Goal: Task Accomplishment & Management: Use online tool/utility

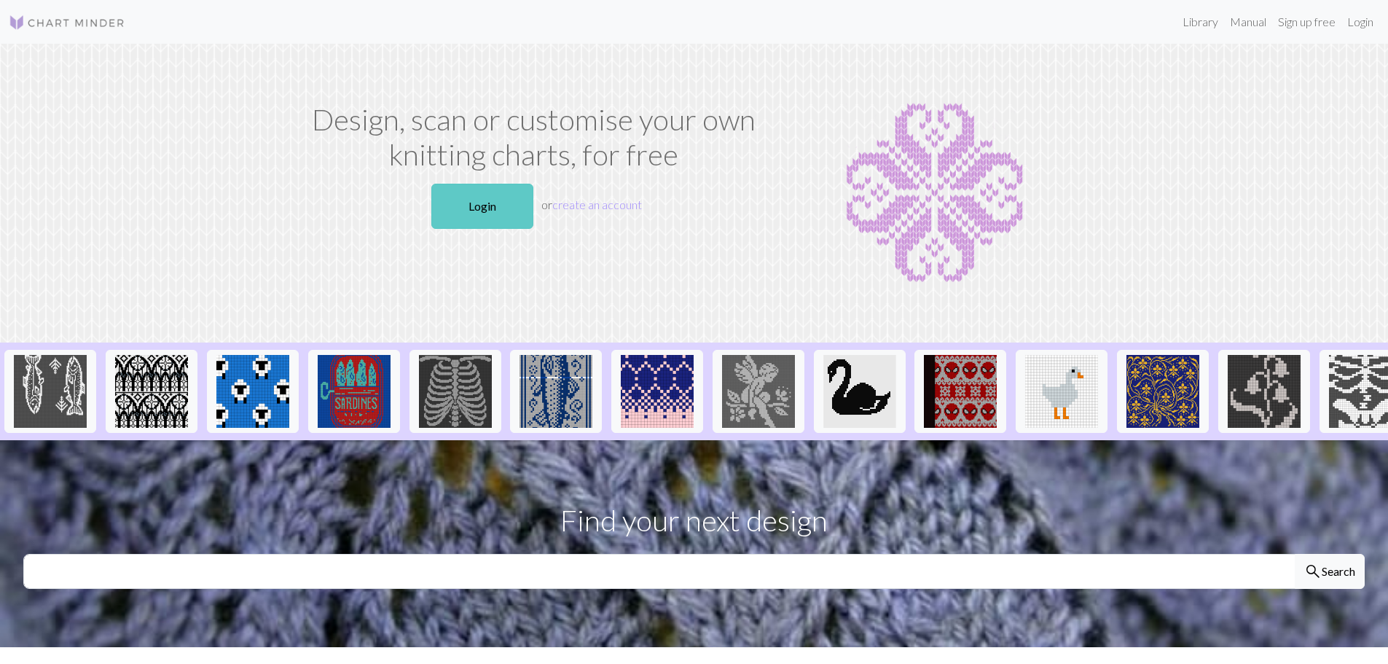
click at [496, 200] on link "Login" at bounding box center [482, 206] width 102 height 45
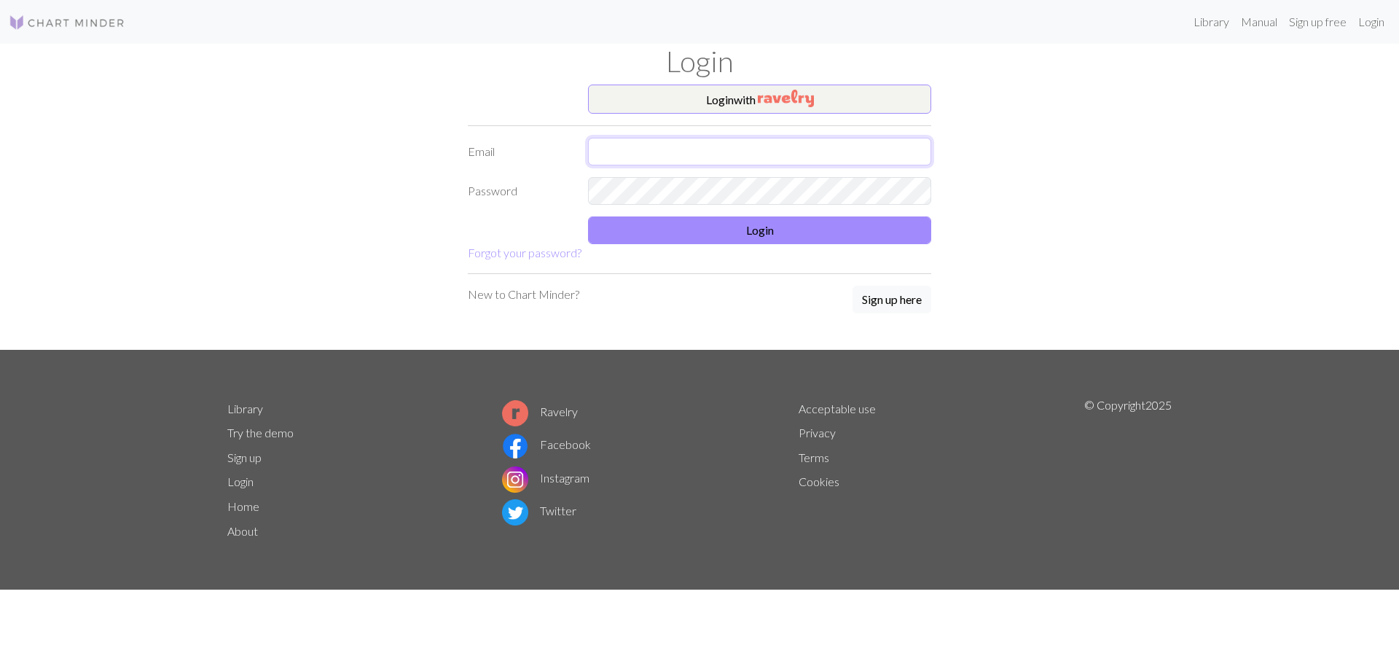
type input "[EMAIL_ADDRESS][DOMAIN_NAME]"
click at [632, 222] on button "Login" at bounding box center [759, 230] width 343 height 28
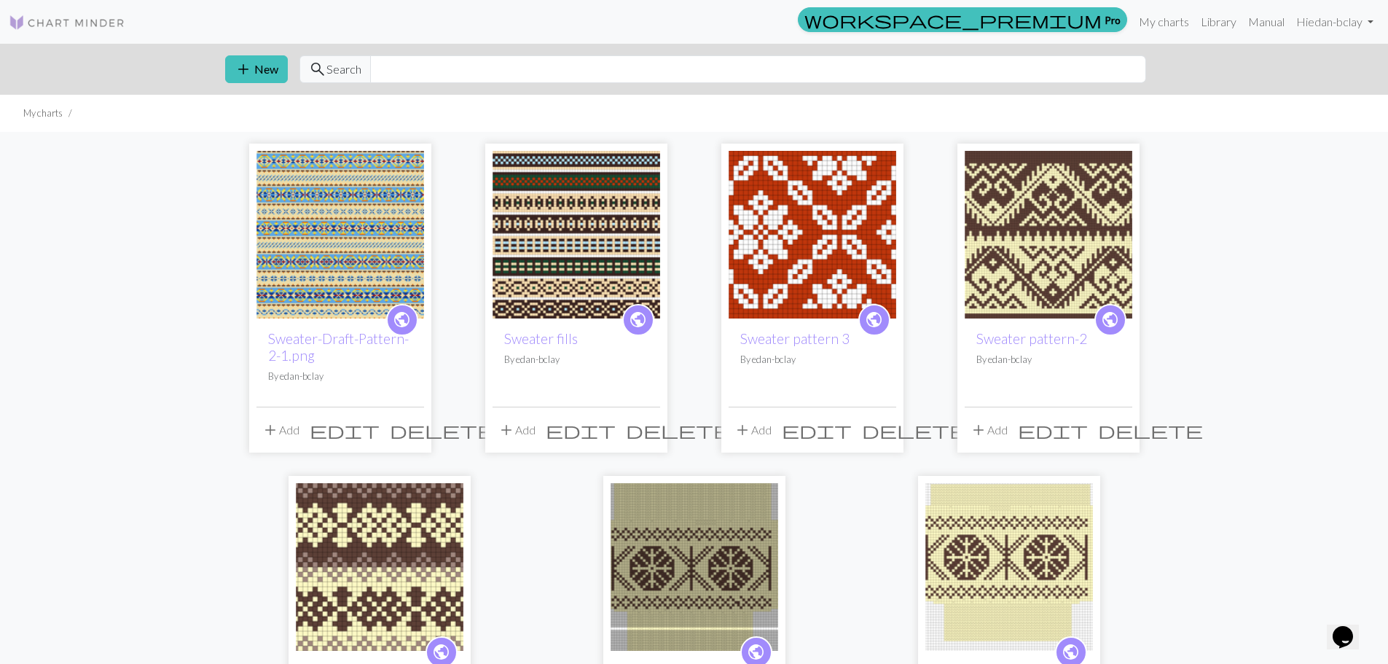
click at [294, 258] on img at bounding box center [341, 235] width 168 height 168
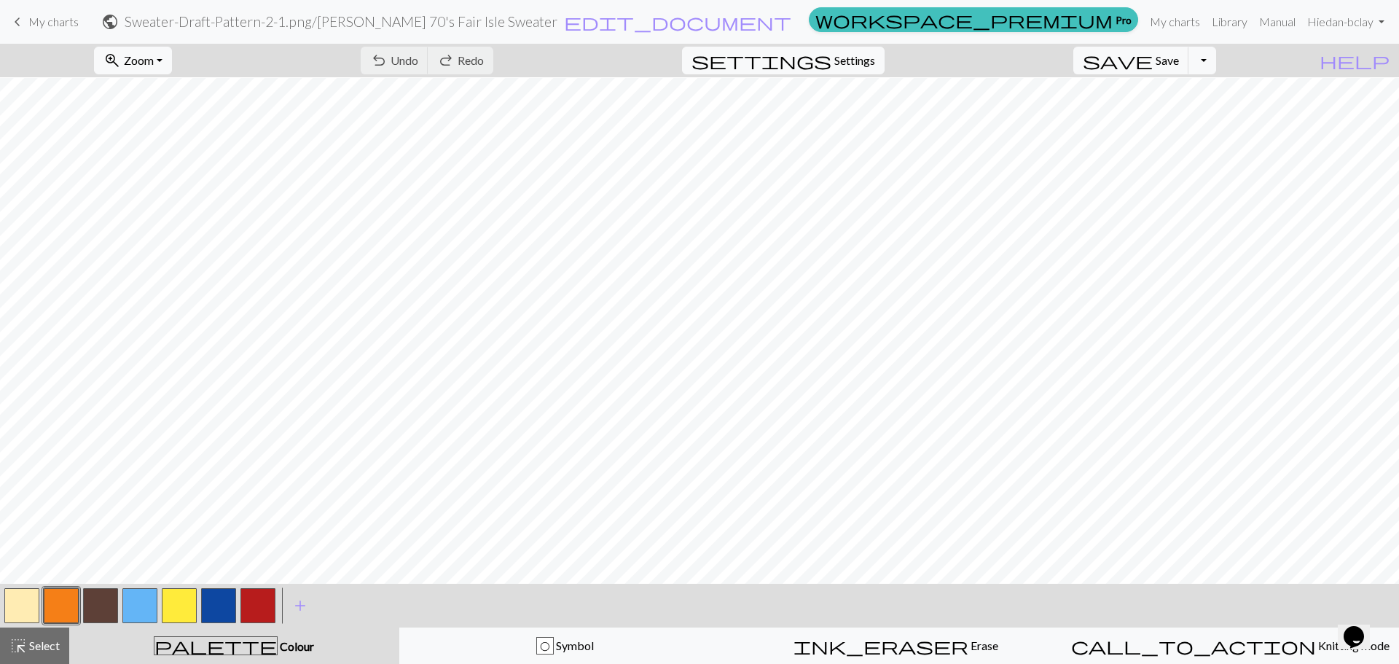
scroll to position [723, 0]
